Goal: Task Accomplishment & Management: Manage account settings

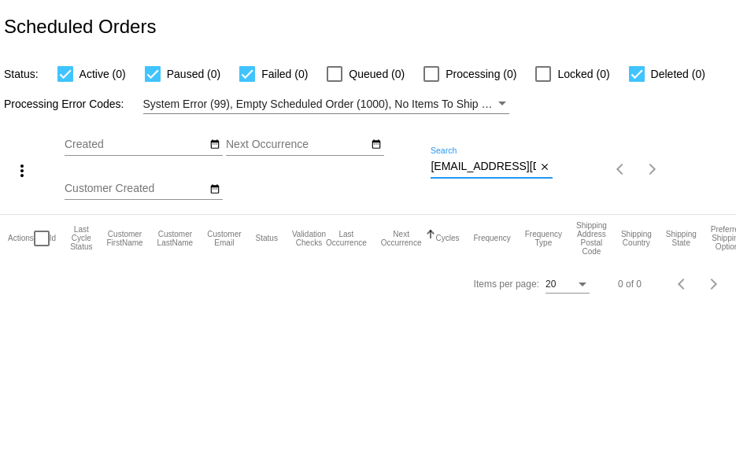
scroll to position [0, 18]
drag, startPoint x: 431, startPoint y: 166, endPoint x: 601, endPoint y: 164, distance: 170.0
click at [601, 164] on div "more_vert Aug Jan Feb Mar [DATE]" at bounding box center [368, 164] width 736 height 100
paste input "cjblack090993"
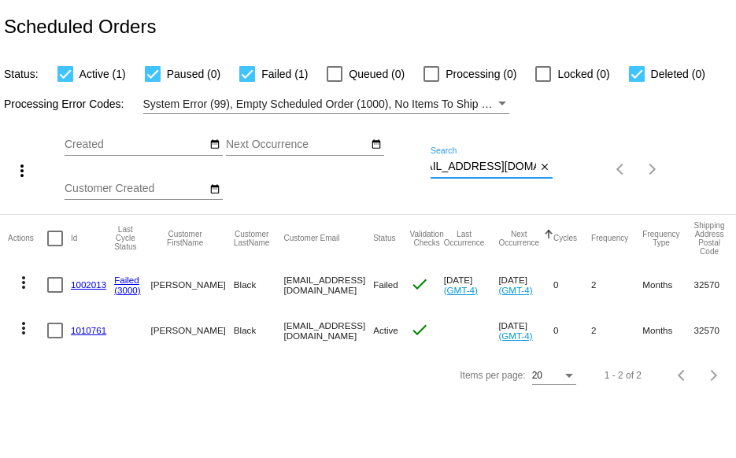
type input "[EMAIL_ADDRESS][DOMAIN_NAME]"
click at [25, 282] on mat-icon "more_vert" at bounding box center [23, 282] width 19 height 19
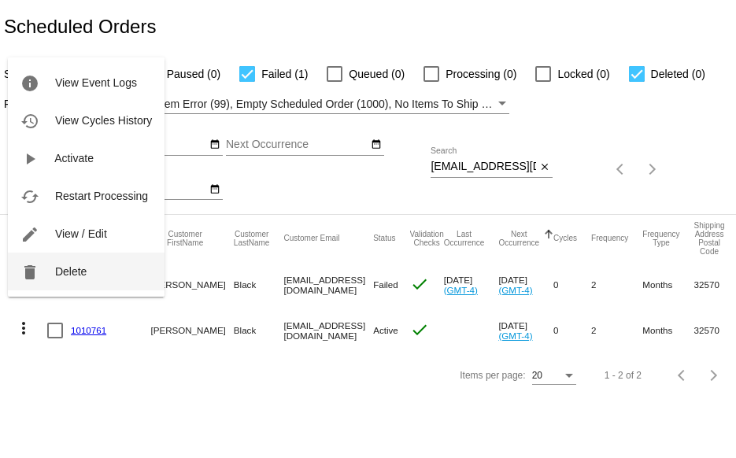
click at [56, 274] on span "Delete" at bounding box center [70, 271] width 31 height 13
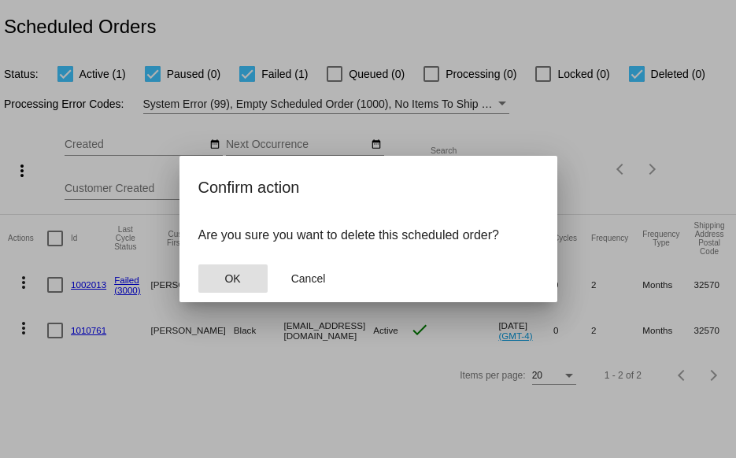
click at [231, 283] on span "OK" at bounding box center [232, 278] width 16 height 13
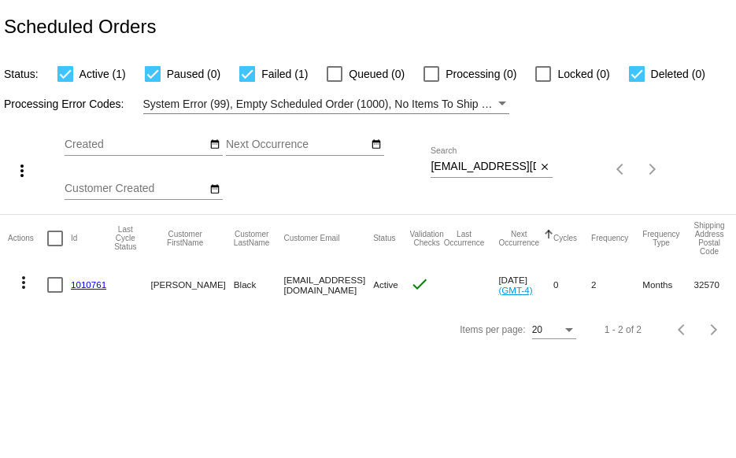
click at [77, 285] on link "1010761" at bounding box center [88, 284] width 35 height 10
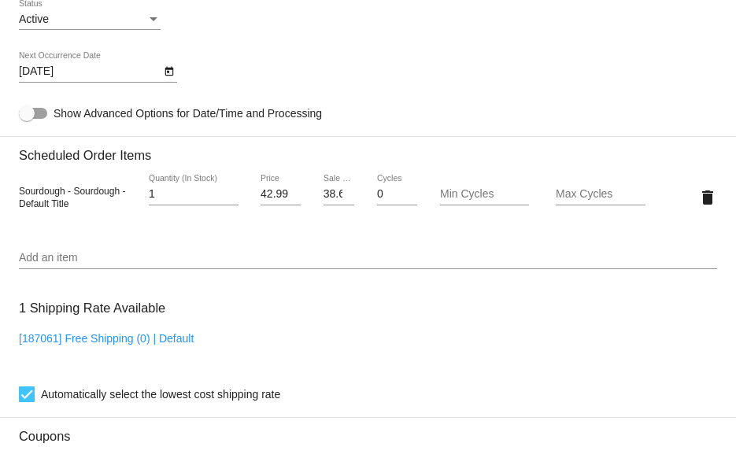
scroll to position [945, 0]
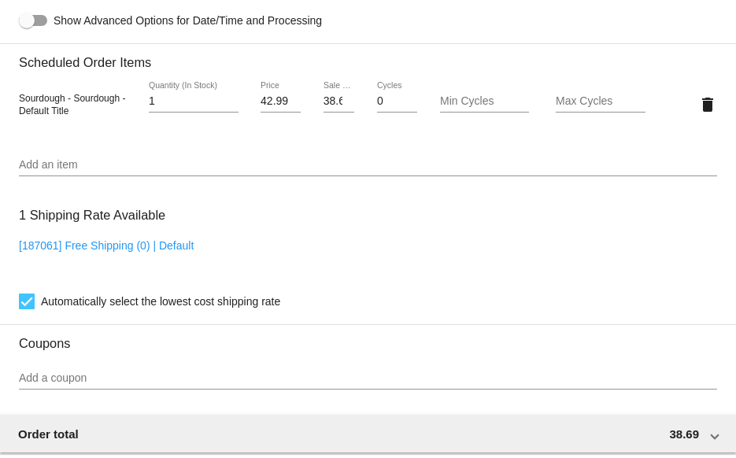
click at [50, 165] on input "Add an item" at bounding box center [368, 165] width 698 height 13
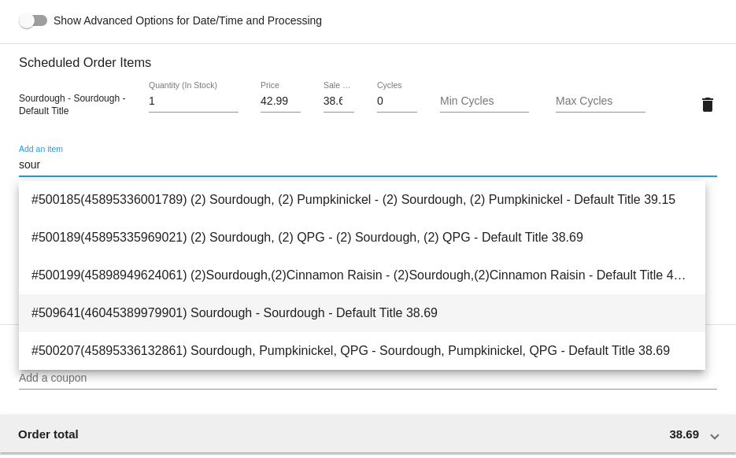
type input "sour"
click at [104, 311] on span "#509641(46045389979901) Sourdough - Sourdough - Default Title 38.69" at bounding box center [361, 313] width 661 height 38
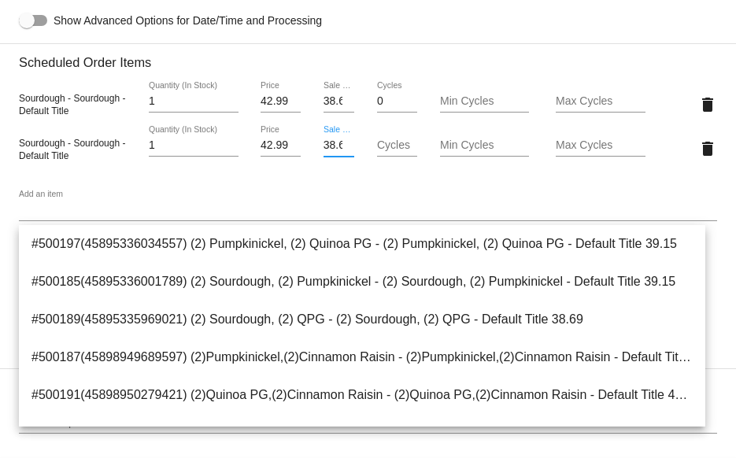
scroll to position [0, 9]
drag, startPoint x: 320, startPoint y: 150, endPoint x: 367, endPoint y: 162, distance: 48.7
click at [367, 162] on div "Sourdough - Sourdough - Default Title 1 Quantity (In Stock) 42.99 Price 38.69 S…" at bounding box center [368, 148] width 698 height 45
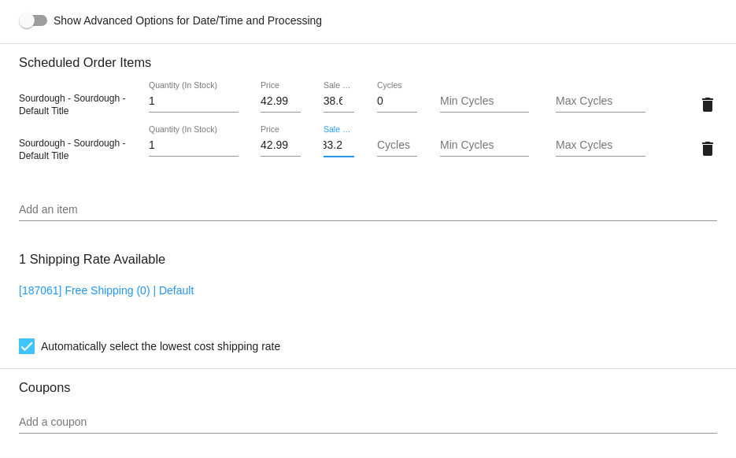
scroll to position [0, 9]
type input "33.24"
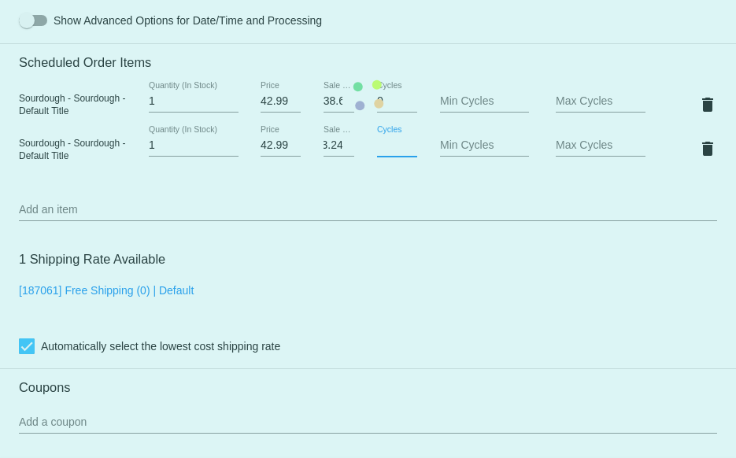
scroll to position [0, 0]
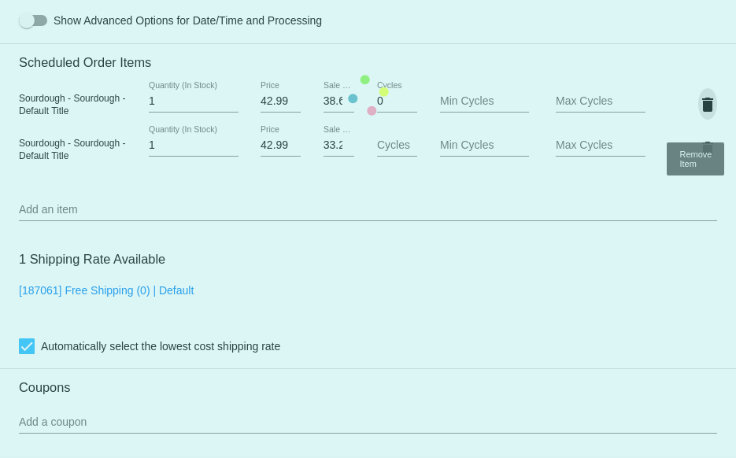
click at [694, 101] on mat-card "Customer 6144222: [PERSON_NAME] [EMAIL_ADDRESS][DOMAIN_NAME] Customer Shipping …" at bounding box center [368, 96] width 736 height 1631
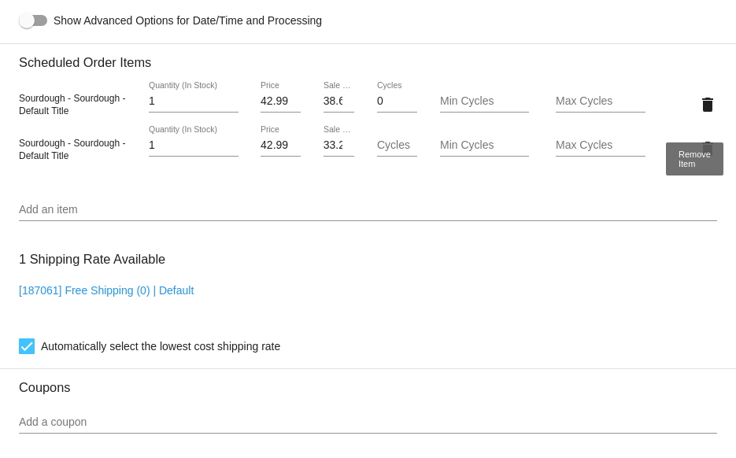
click at [698, 105] on mat-icon "delete" at bounding box center [707, 104] width 19 height 19
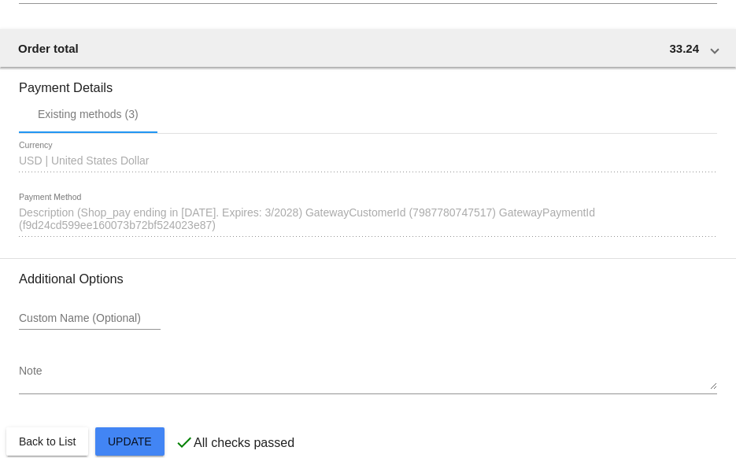
scroll to position [1357, 0]
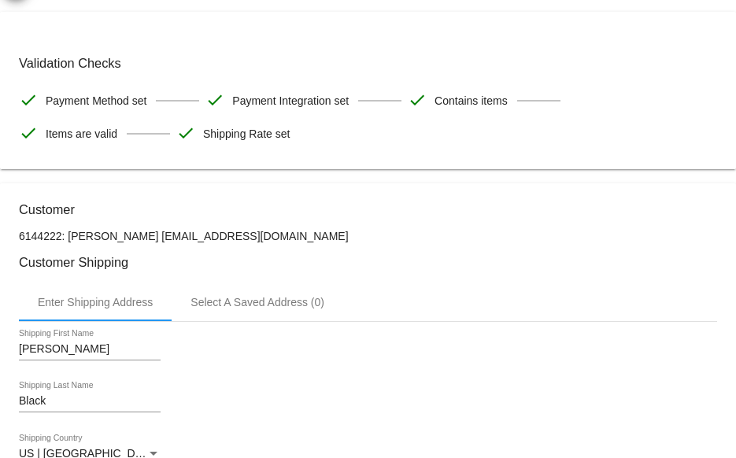
scroll to position [0, 0]
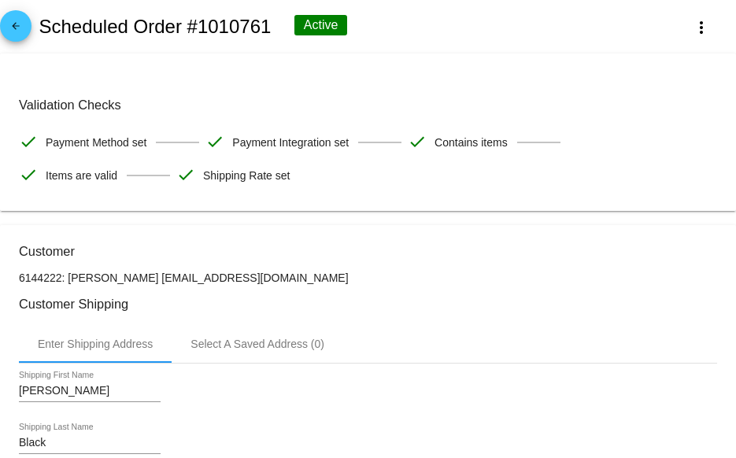
click at [20, 25] on mat-icon "arrow_back" at bounding box center [15, 29] width 19 height 19
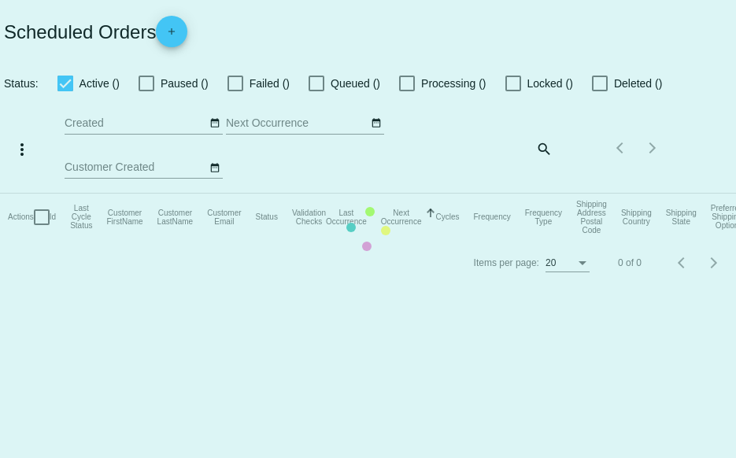
checkbox input "true"
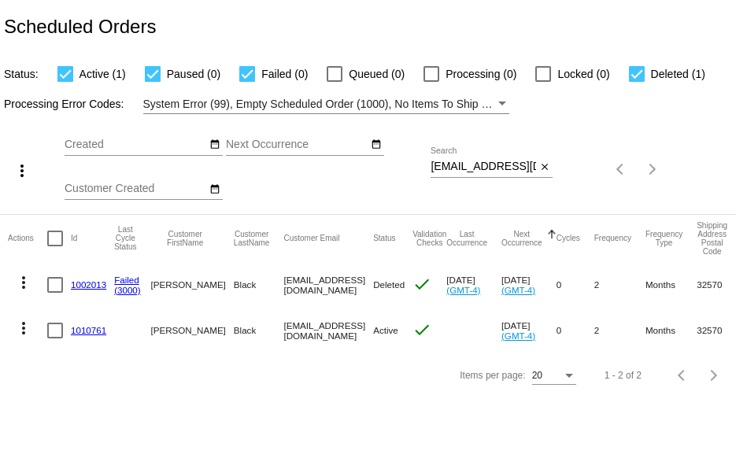
click at [637, 67] on div at bounding box center [637, 74] width 16 height 16
click at [637, 82] on input "Deleted (1)" at bounding box center [636, 82] width 1 height 1
checkbox input "false"
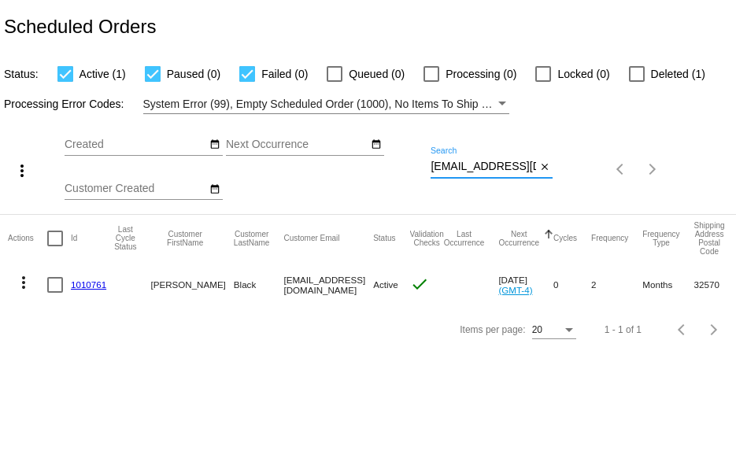
scroll to position [0, 25]
drag, startPoint x: 432, startPoint y: 166, endPoint x: 590, endPoint y: 150, distance: 159.0
click at [567, 160] on div "more_vert Aug Jan Feb Mar [DATE]" at bounding box center [368, 164] width 736 height 100
paste input "[EMAIL_ADDRESS]"
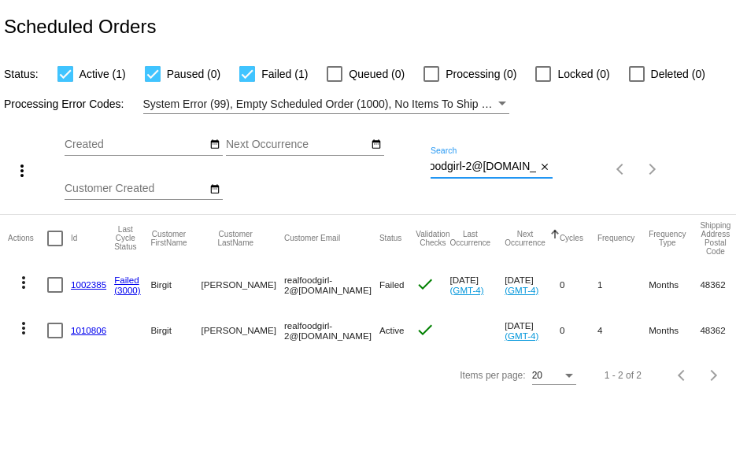
type input "realfoodgirl-2@[DOMAIN_NAME]"
click at [22, 285] on mat-icon "more_vert" at bounding box center [23, 282] width 19 height 19
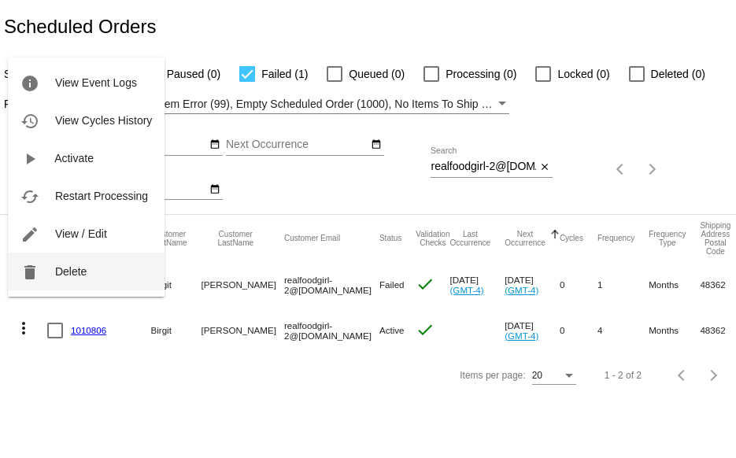
click at [77, 272] on span "Delete" at bounding box center [70, 271] width 31 height 13
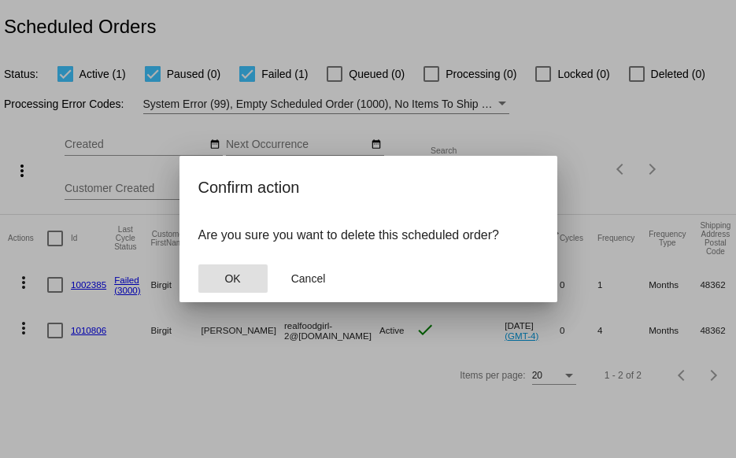
click at [231, 273] on span "OK" at bounding box center [232, 278] width 16 height 13
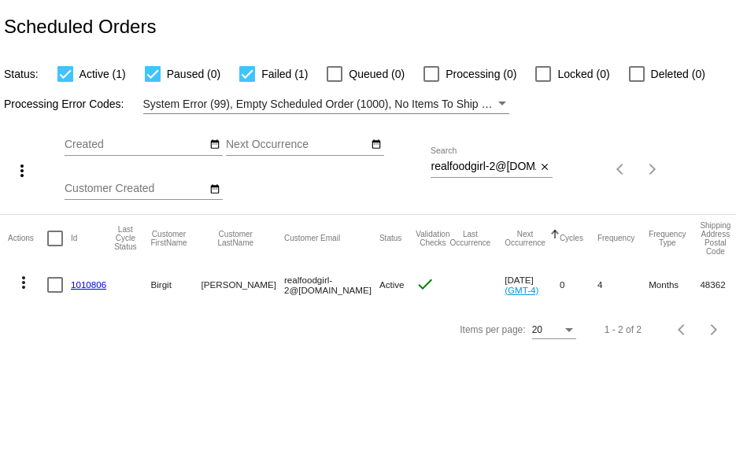
click at [634, 72] on div at bounding box center [637, 74] width 16 height 16
click at [636, 82] on input "Deleted (0)" at bounding box center [636, 82] width 1 height 1
checkbox input "true"
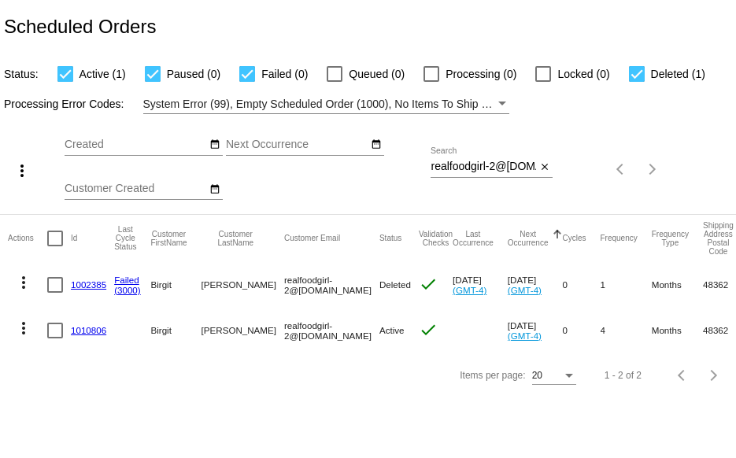
click at [93, 333] on link "1010806" at bounding box center [88, 330] width 35 height 10
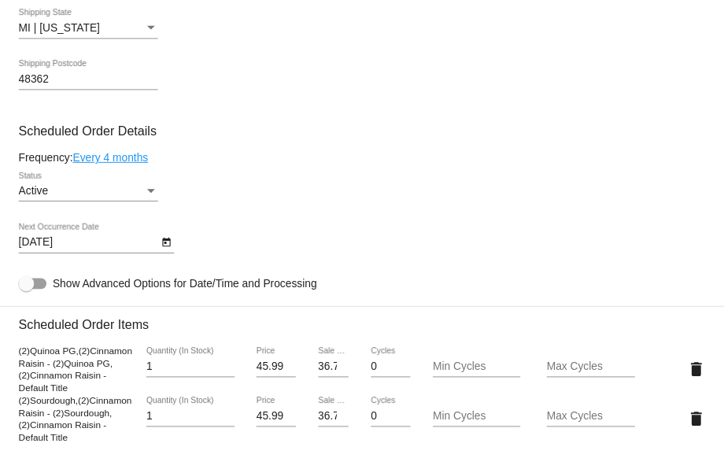
scroll to position [708, 0]
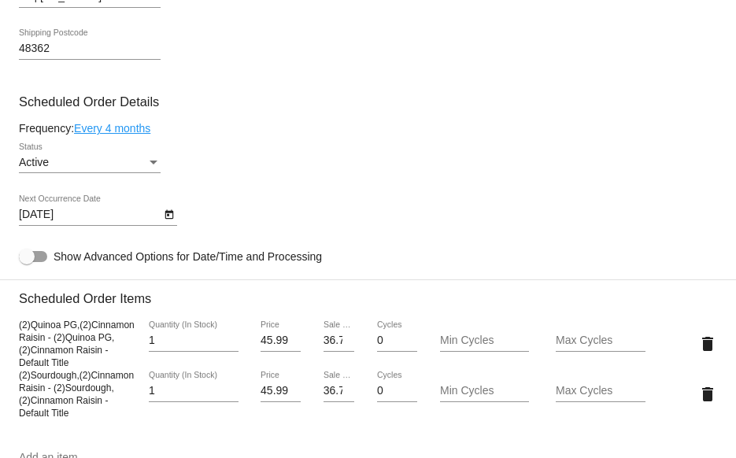
click at [131, 131] on link "Every 4 months" at bounding box center [112, 128] width 76 height 13
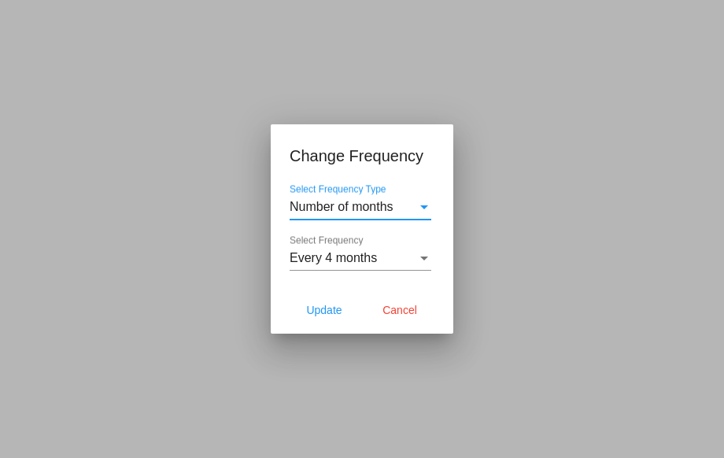
click at [423, 251] on div "Select Frequency" at bounding box center [424, 258] width 14 height 14
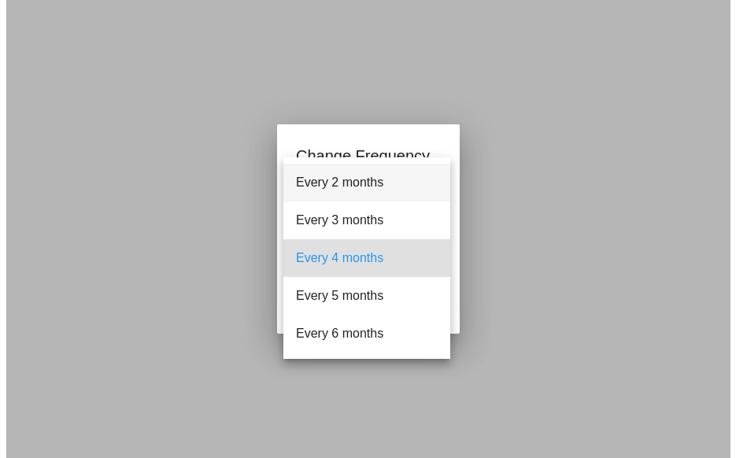
scroll to position [0, 0]
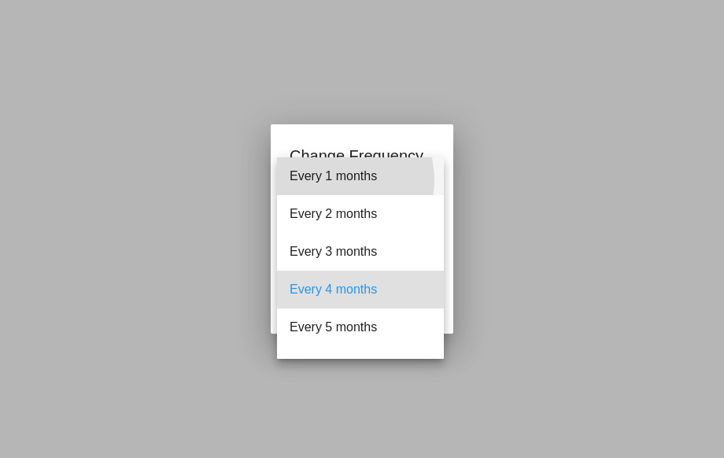
click at [332, 180] on span "Every 1 months" at bounding box center [361, 176] width 142 height 38
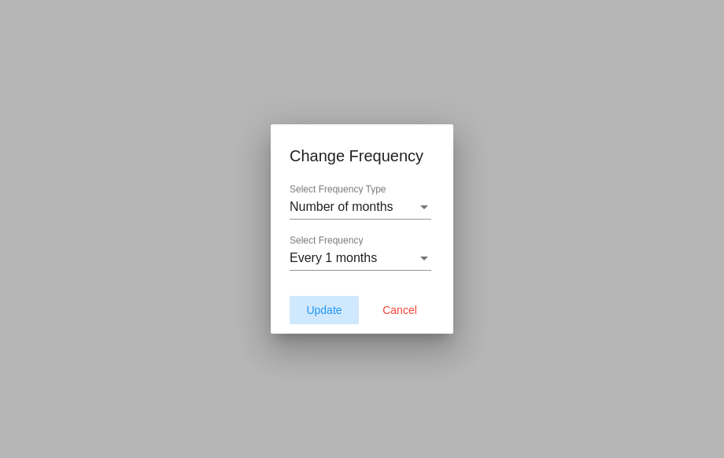
click at [320, 316] on span "Update" at bounding box center [323, 310] width 35 height 13
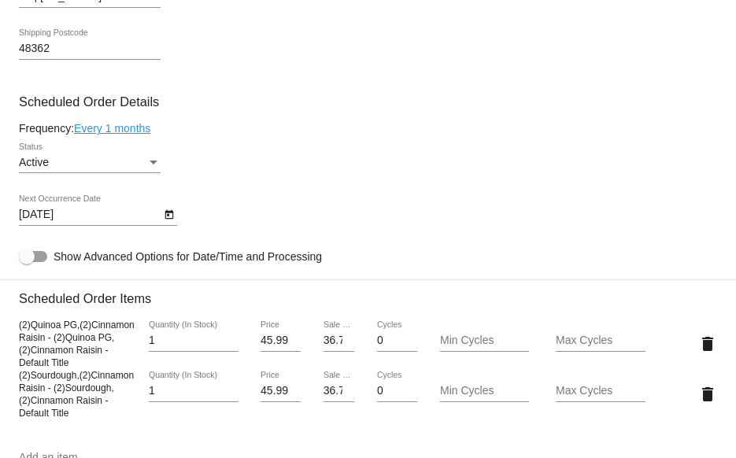
type input "[DATE]"
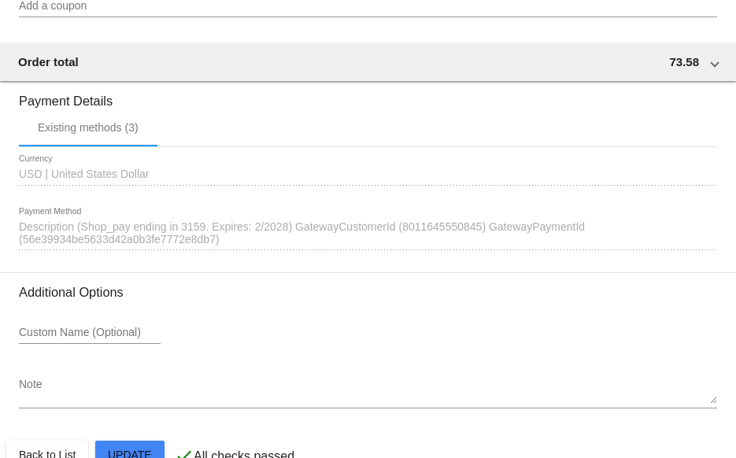
scroll to position [1445, 0]
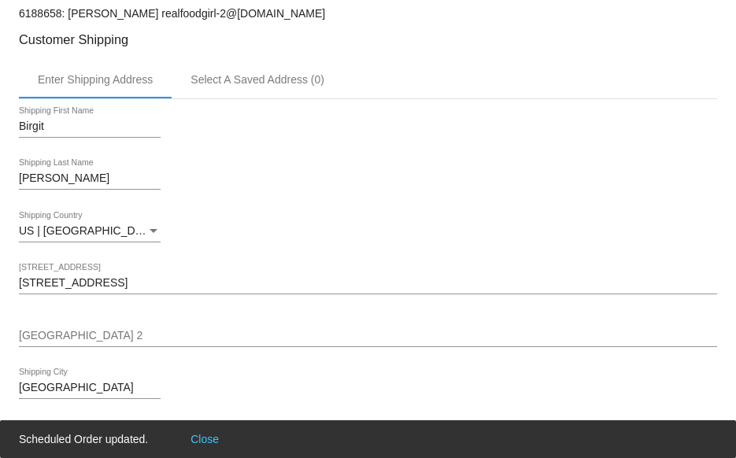
scroll to position [0, 0]
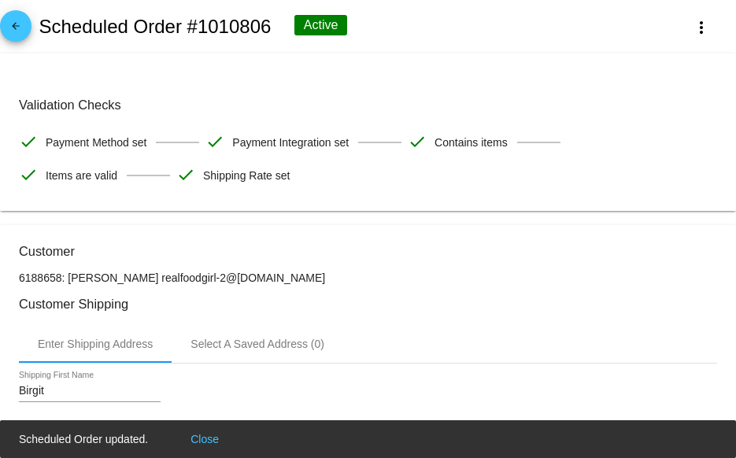
click at [22, 28] on mat-icon "arrow_back" at bounding box center [15, 29] width 19 height 19
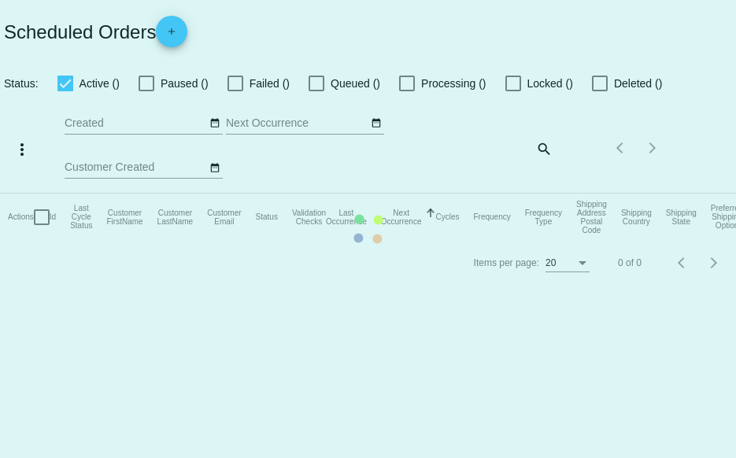
checkbox input "true"
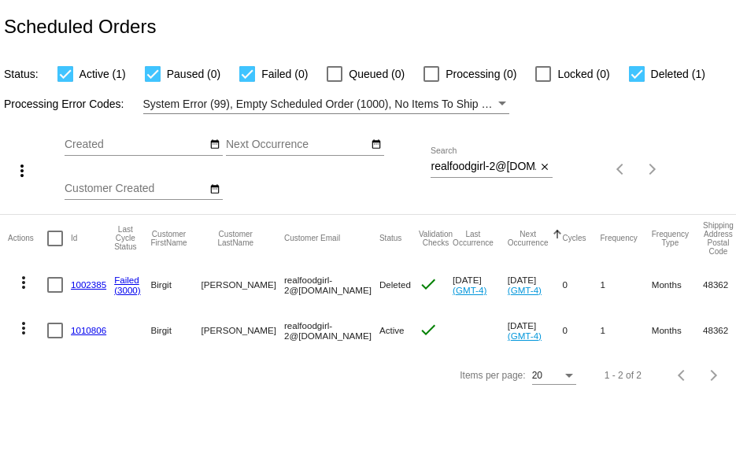
click at [637, 73] on div at bounding box center [637, 74] width 16 height 16
click at [637, 82] on input "Deleted (1)" at bounding box center [636, 82] width 1 height 1
checkbox input "false"
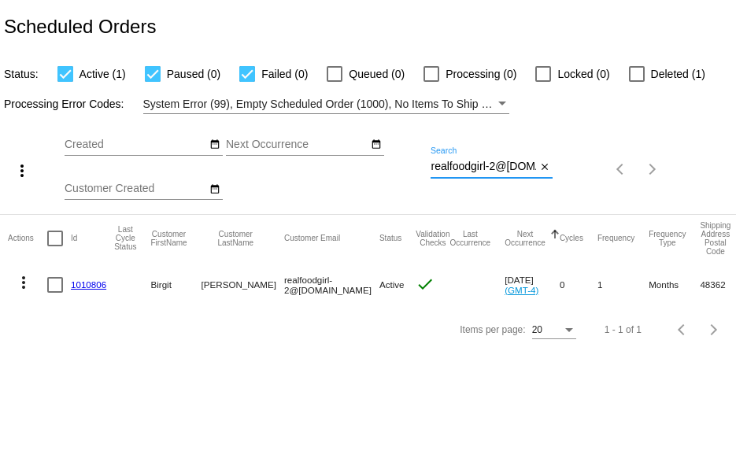
scroll to position [0, 24]
click at [608, 167] on div "more_vert Aug Jan Feb Mar [DATE]" at bounding box center [368, 164] width 736 height 100
paste input "[EMAIL_ADDRESS]"
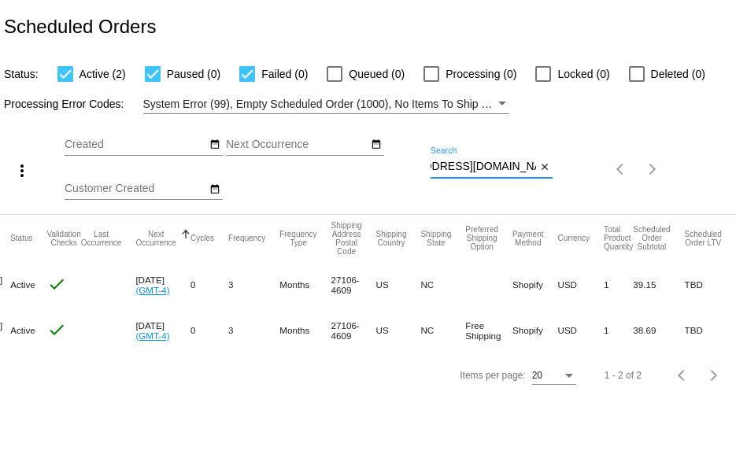
scroll to position [0, 0]
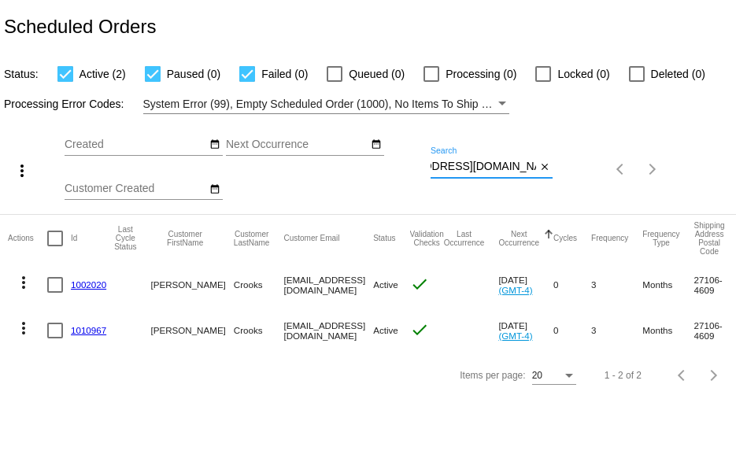
type input "[EMAIL_ADDRESS][DOMAIN_NAME]"
click at [91, 282] on link "1002020" at bounding box center [88, 284] width 35 height 10
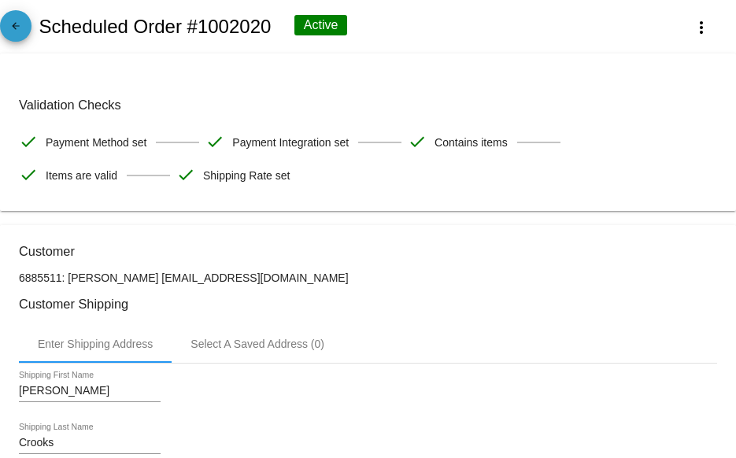
click at [9, 28] on mat-icon "arrow_back" at bounding box center [15, 29] width 19 height 19
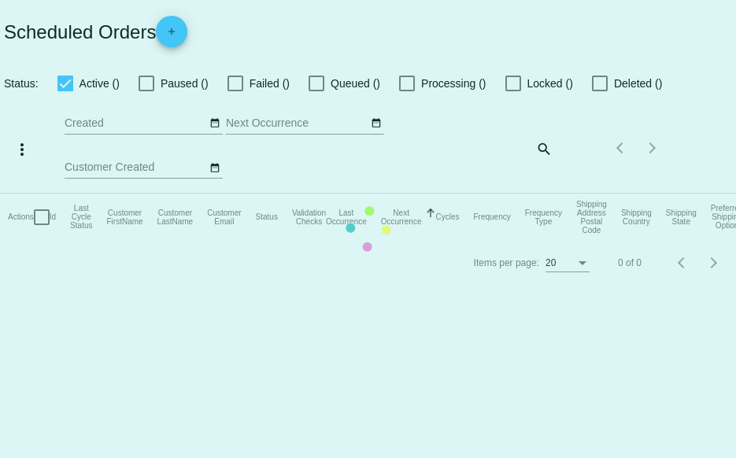
checkbox input "true"
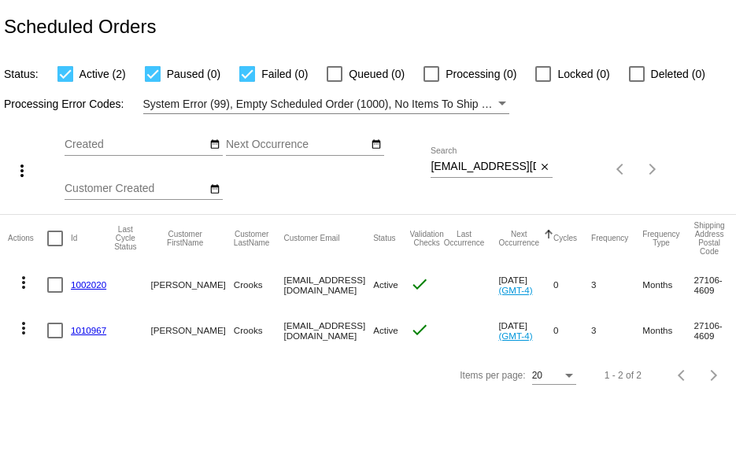
click at [86, 280] on link "1002020" at bounding box center [88, 284] width 35 height 10
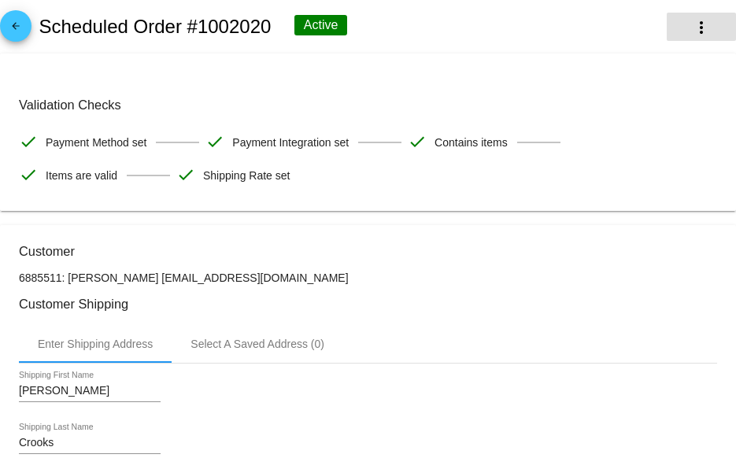
click at [692, 24] on mat-icon "more_vert" at bounding box center [701, 27] width 19 height 19
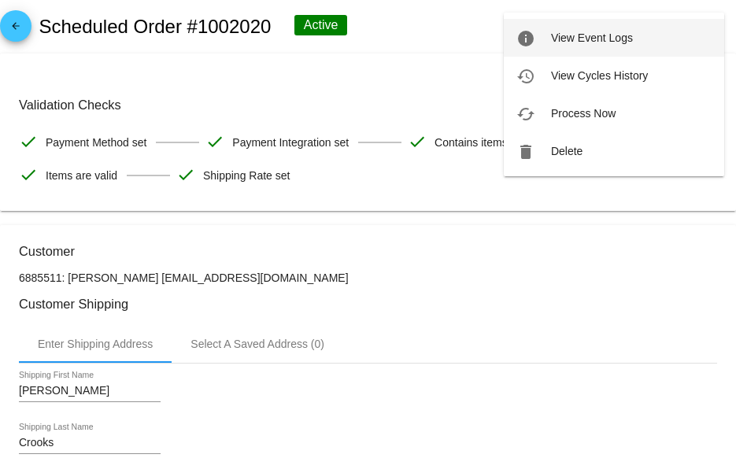
click at [612, 37] on span "View Event Logs" at bounding box center [592, 37] width 82 height 13
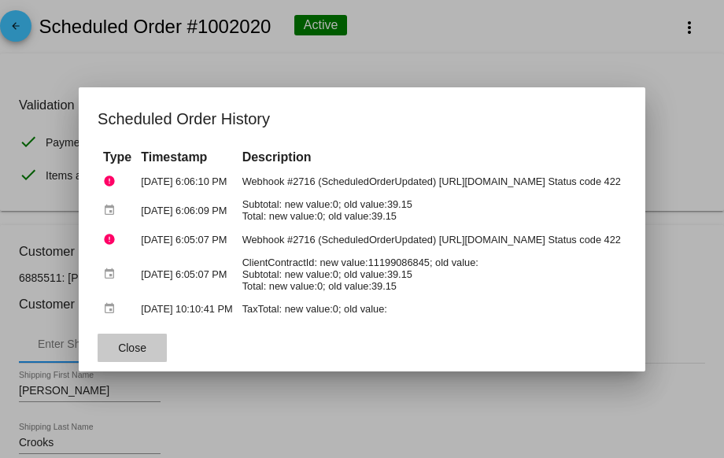
click at [139, 349] on button "Close" at bounding box center [132, 348] width 69 height 28
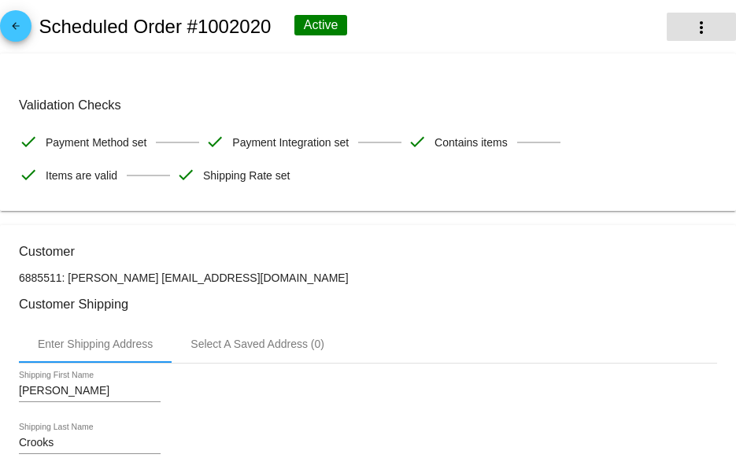
click at [692, 24] on mat-icon "more_vert" at bounding box center [701, 27] width 19 height 19
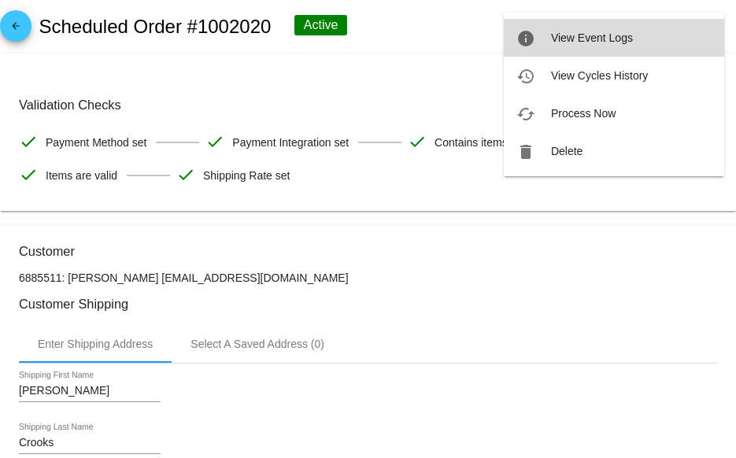
click at [586, 40] on span "View Event Logs" at bounding box center [592, 37] width 82 height 13
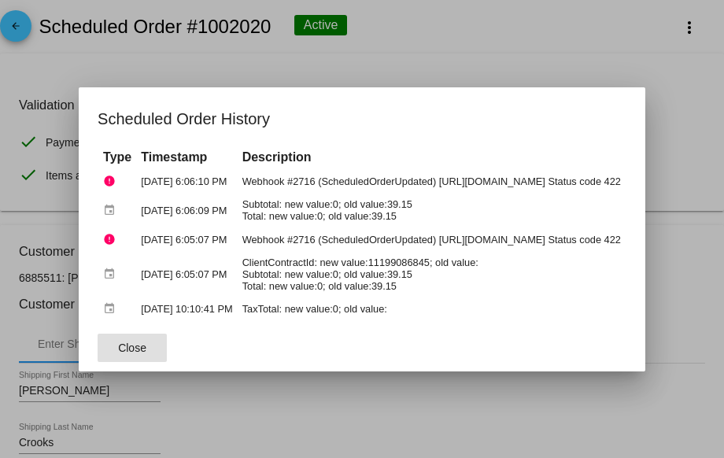
click at [118, 348] on span "Close" at bounding box center [132, 348] width 28 height 13
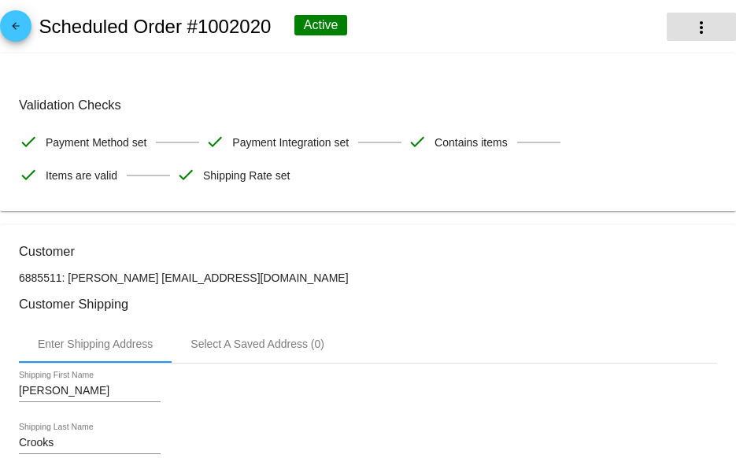
click at [692, 18] on mat-icon "more_vert" at bounding box center [701, 27] width 19 height 19
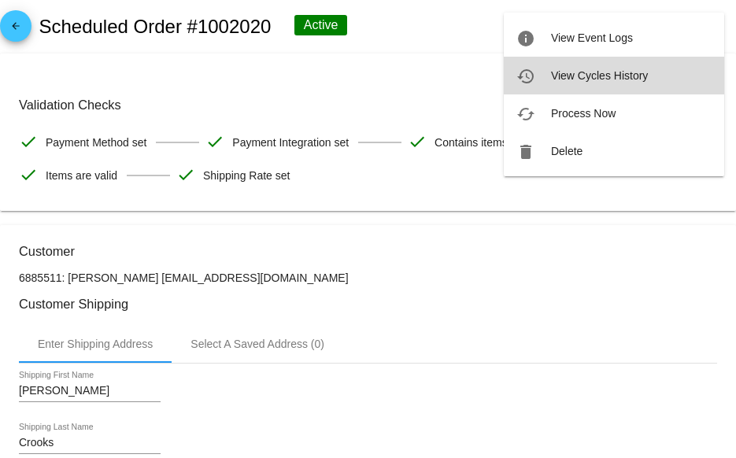
click at [649, 76] on button "history View Cycles History" at bounding box center [614, 76] width 220 height 38
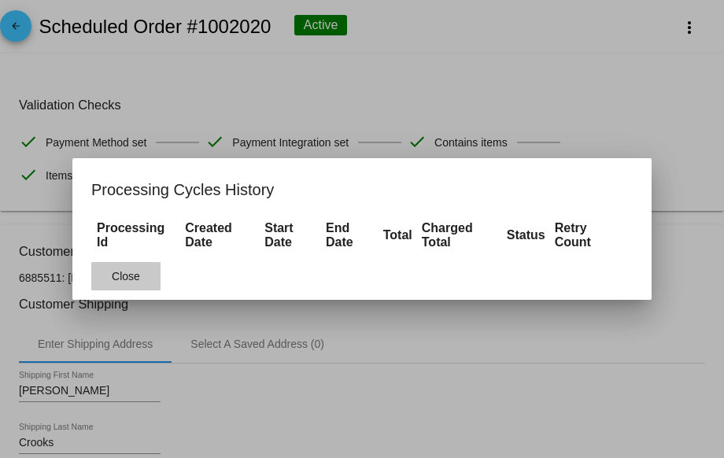
click at [131, 276] on span "Close" at bounding box center [126, 276] width 28 height 13
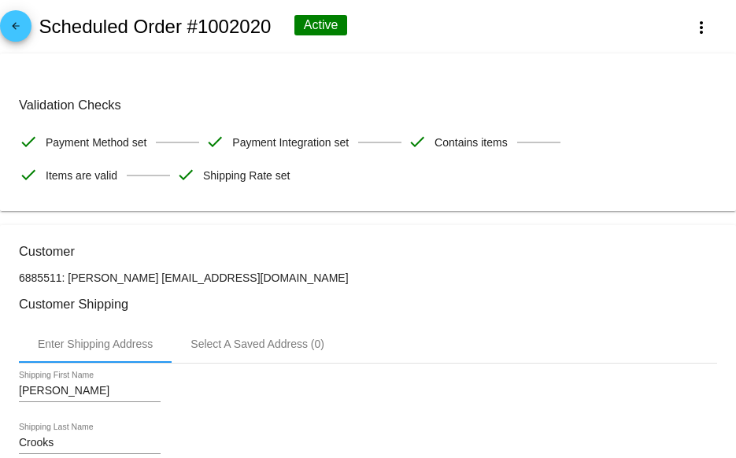
click at [21, 26] on mat-icon "arrow_back" at bounding box center [15, 29] width 19 height 19
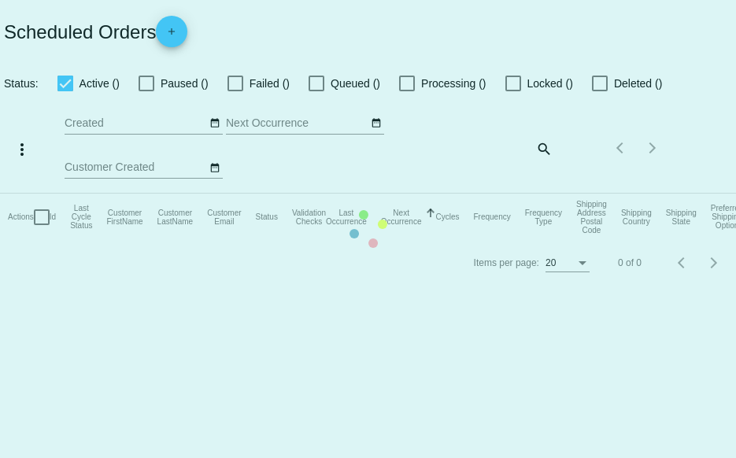
checkbox input "true"
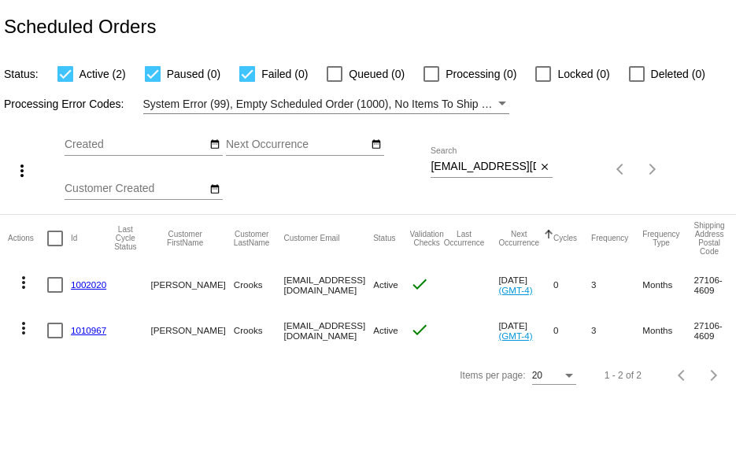
click at [23, 283] on mat-icon "more_vert" at bounding box center [23, 282] width 19 height 19
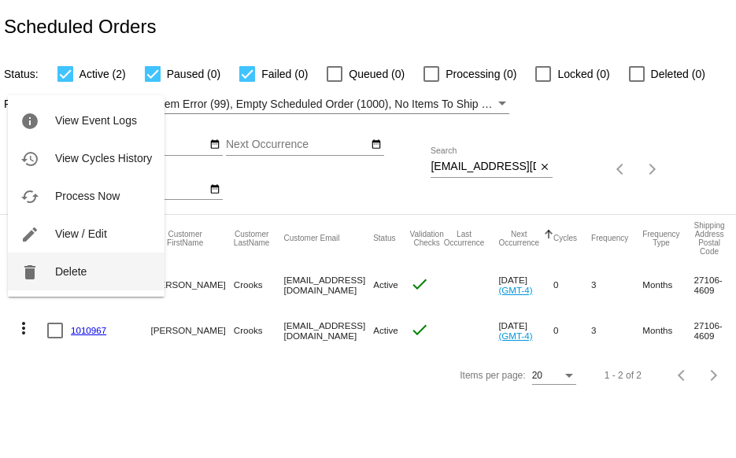
click at [61, 271] on span "Delete" at bounding box center [70, 271] width 31 height 13
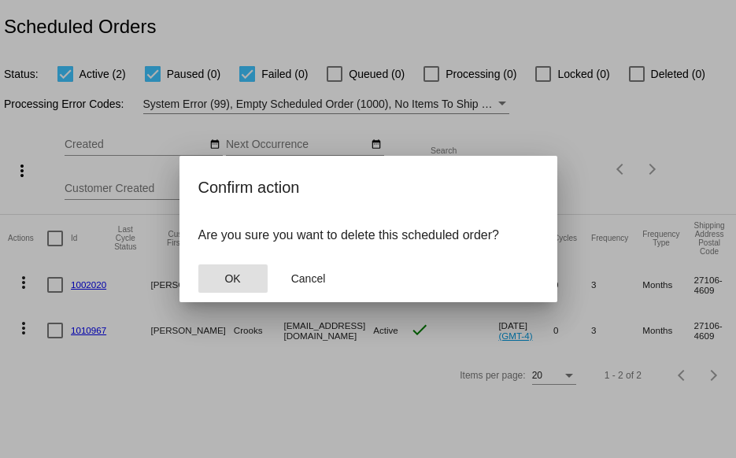
click at [224, 276] on button "OK" at bounding box center [232, 278] width 69 height 28
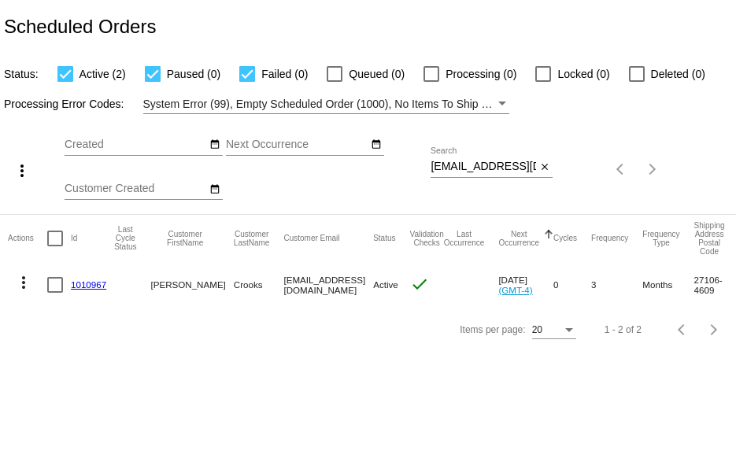
click at [632, 73] on div at bounding box center [637, 74] width 16 height 16
click at [636, 82] on input "Deleted (0)" at bounding box center [636, 82] width 1 height 1
checkbox input "true"
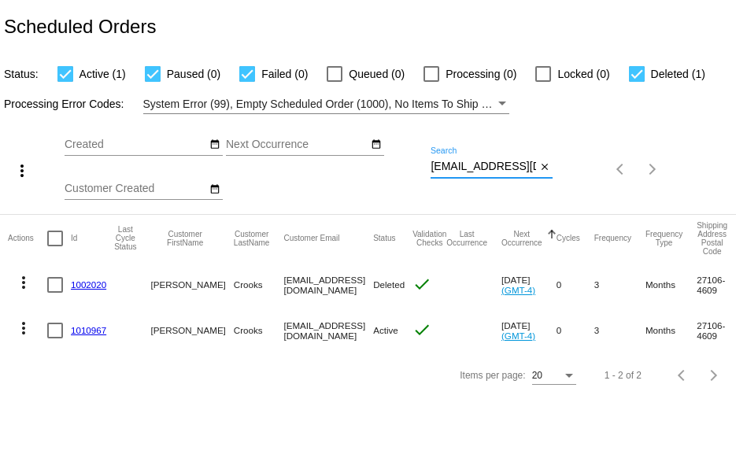
scroll to position [0, 57]
drag, startPoint x: 431, startPoint y: 165, endPoint x: 616, endPoint y: 157, distance: 186.0
click at [596, 167] on div "more_vert Aug Jan Feb Mar [DATE]" at bounding box center [368, 164] width 736 height 100
paste input "[PERSON_NAME]"
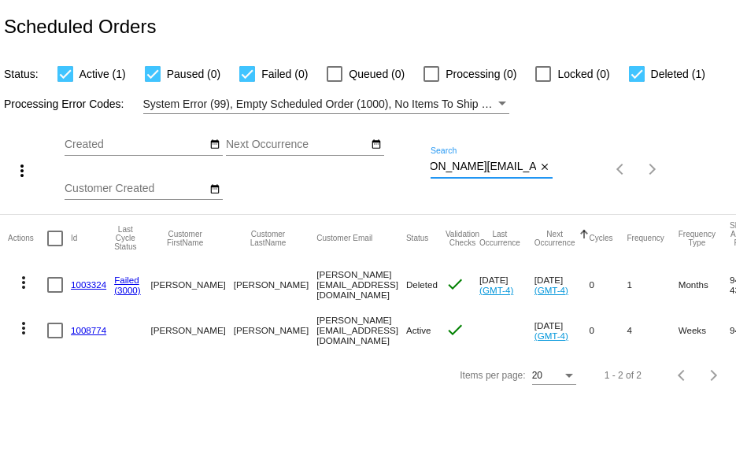
type input "[PERSON_NAME][EMAIL_ADDRESS][DOMAIN_NAME]"
